Goal: Task Accomplishment & Management: Use online tool/utility

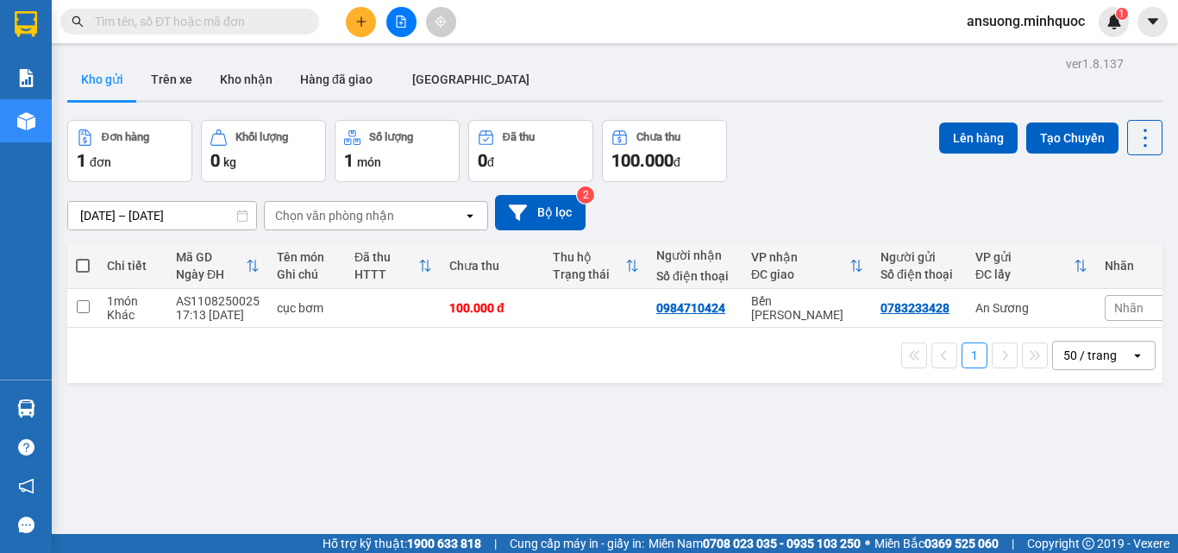
click at [392, 17] on button at bounding box center [401, 22] width 30 height 30
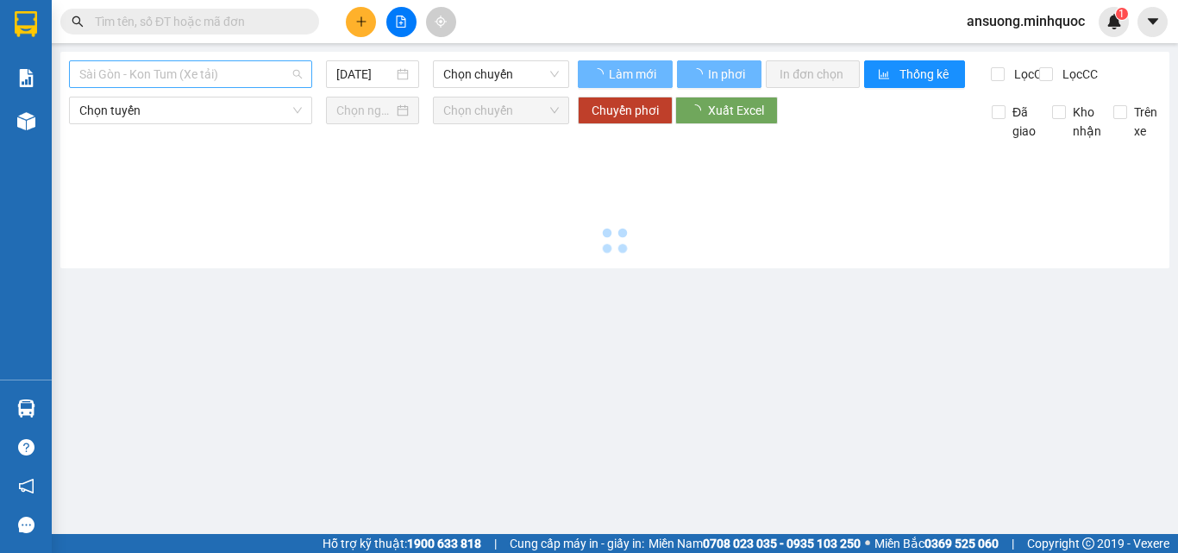
click at [139, 77] on span "Sài Gòn - Kon Tum (Xe tải)" at bounding box center [190, 74] width 222 height 26
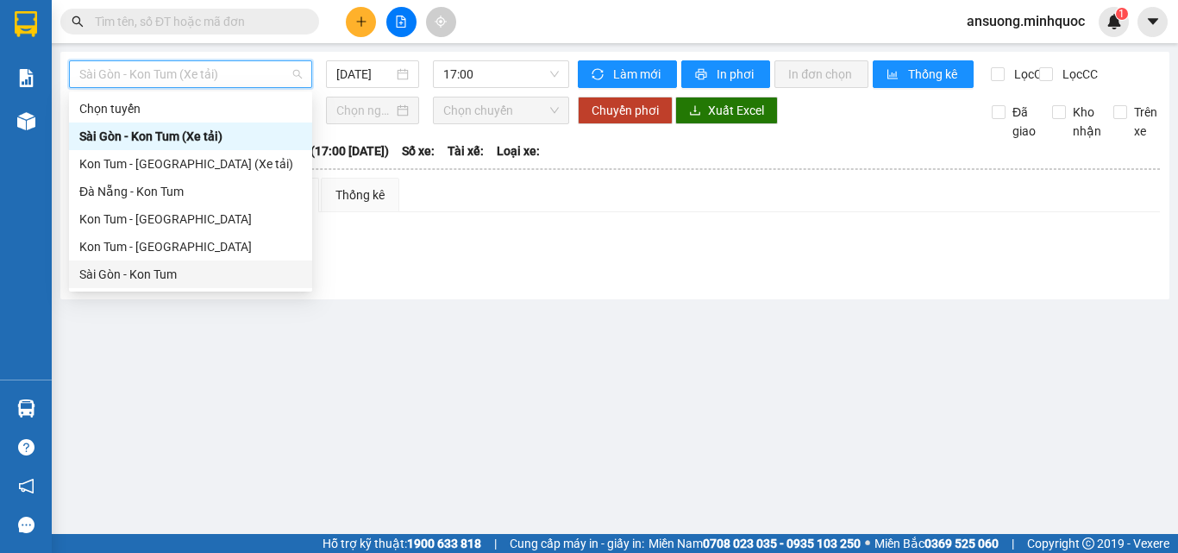
click at [104, 272] on div "Sài Gòn - Kon Tum" at bounding box center [190, 274] width 222 height 19
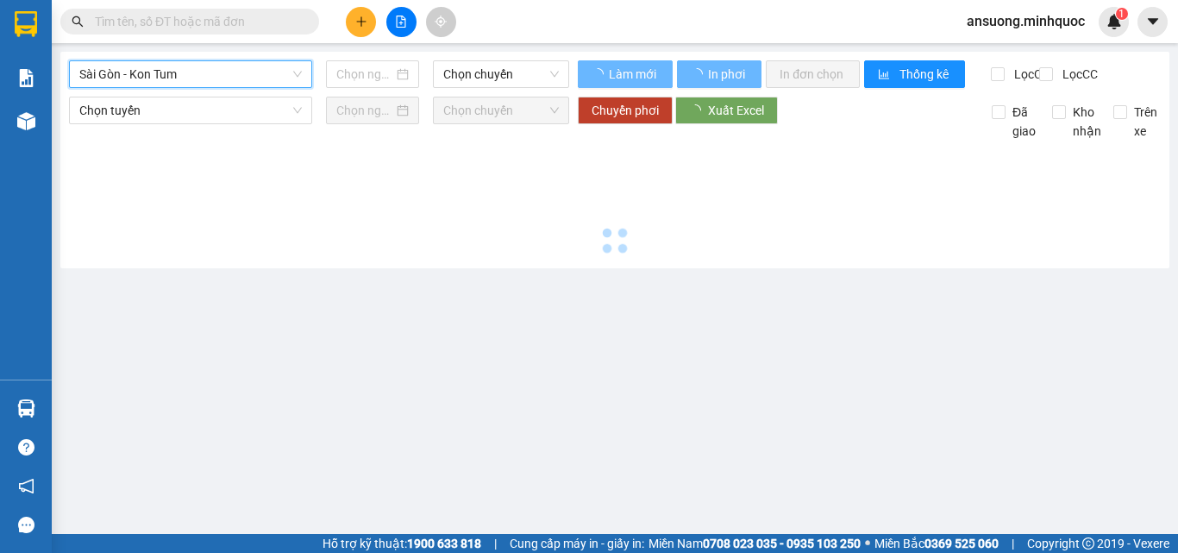
type input "[DATE]"
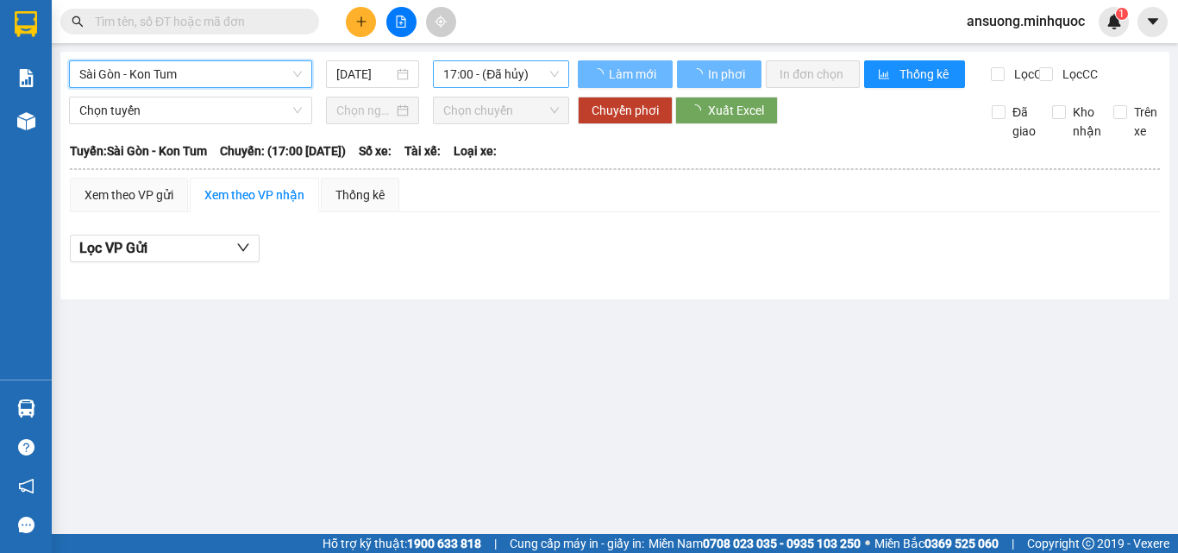
click at [508, 70] on span "17:00 - (Đã hủy)" at bounding box center [501, 74] width 116 height 26
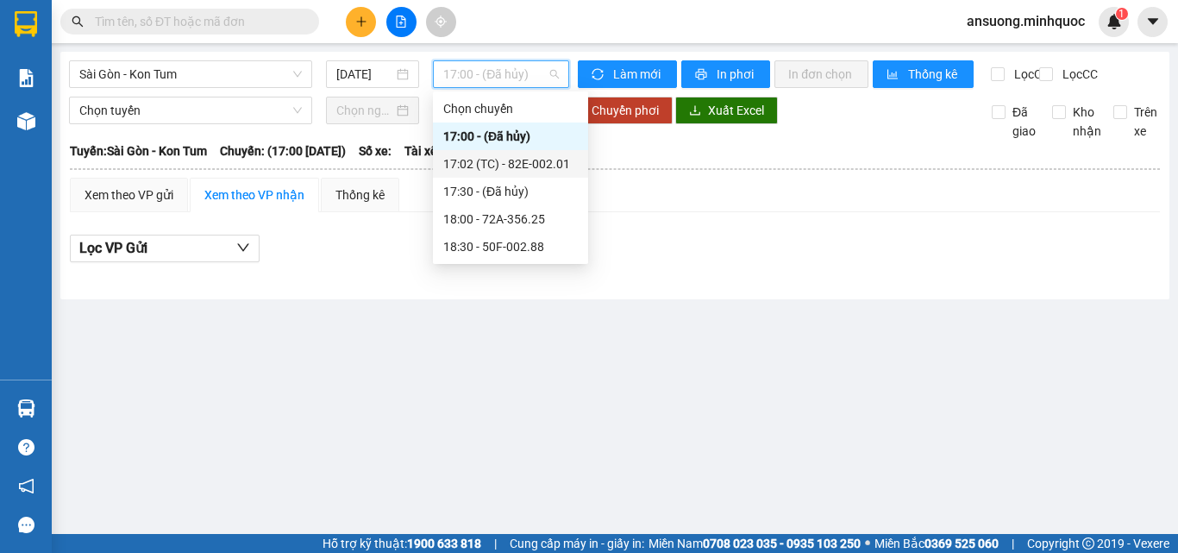
click at [506, 166] on div "17:02 (TC) - 82E-002.01" at bounding box center [510, 163] width 135 height 19
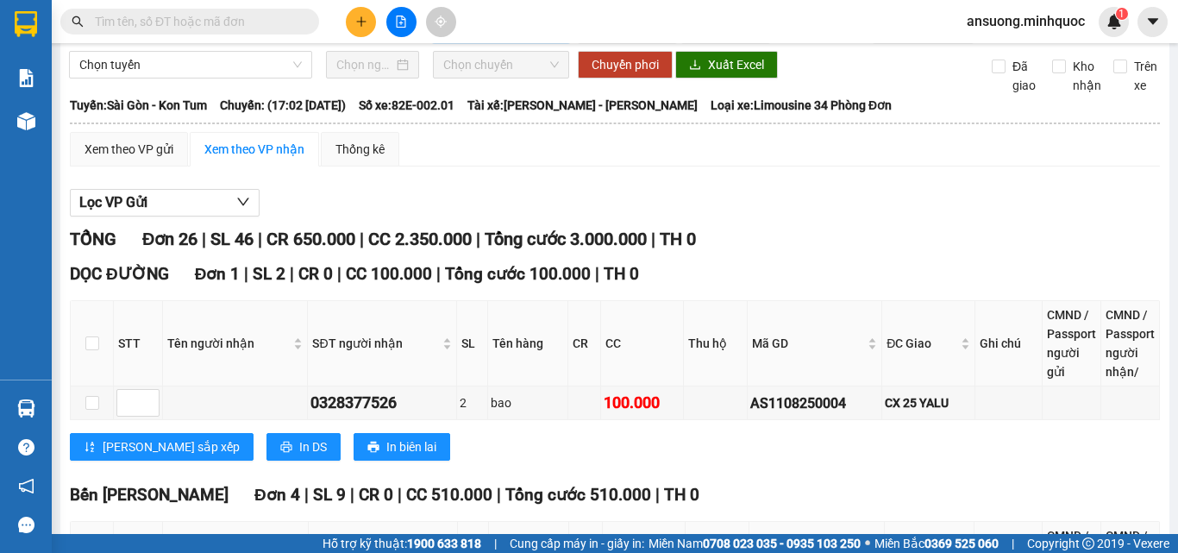
scroll to position [86, 0]
